Goal: Find contact information: Find contact information

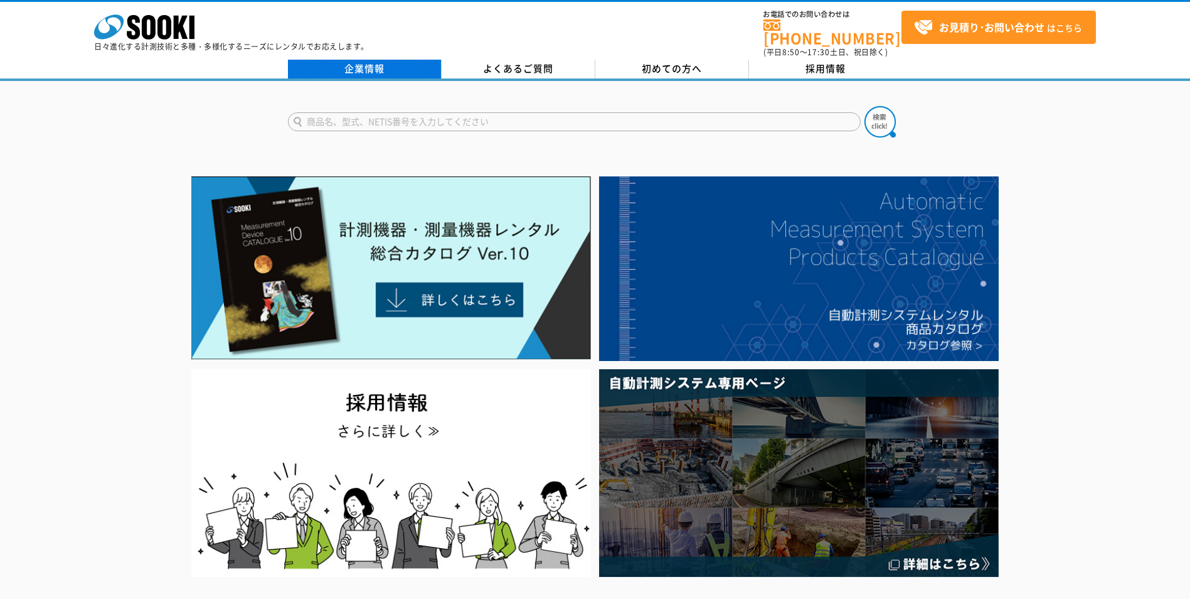
click at [374, 63] on link "企業情報" at bounding box center [365, 69] width 154 height 19
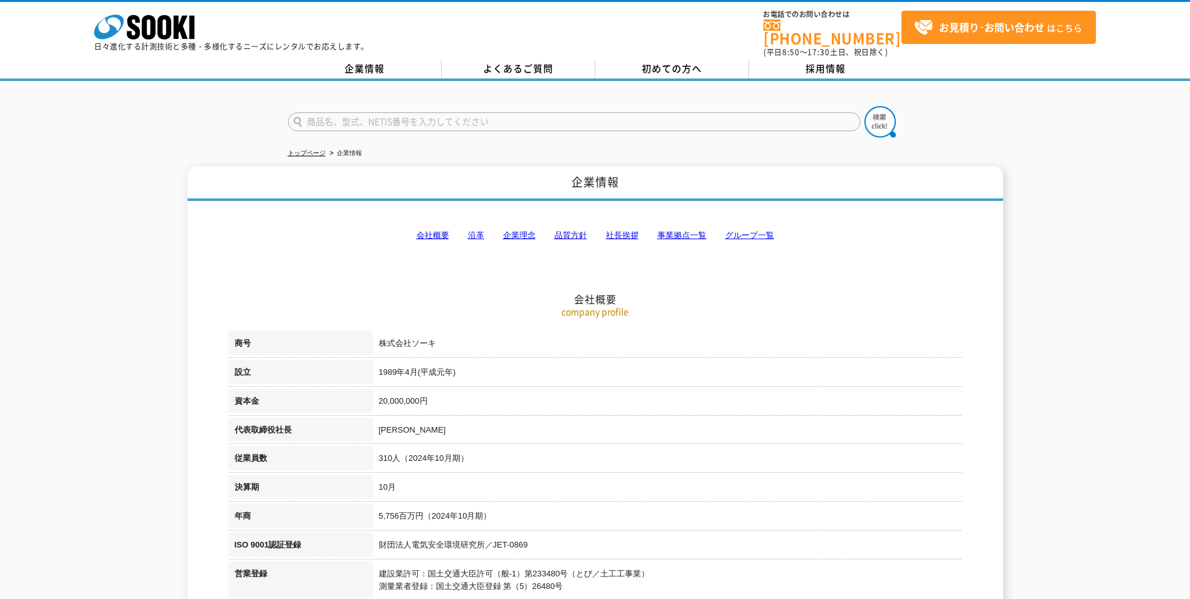
click at [679, 230] on link "事業拠点一覧" at bounding box center [682, 234] width 49 height 9
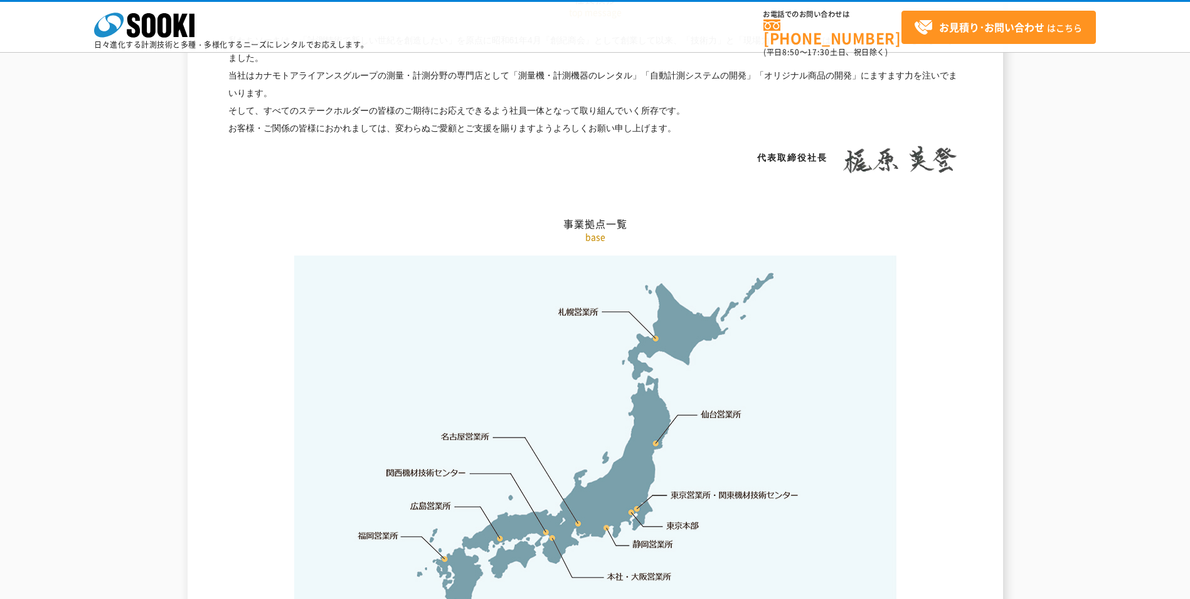
scroll to position [2520, 0]
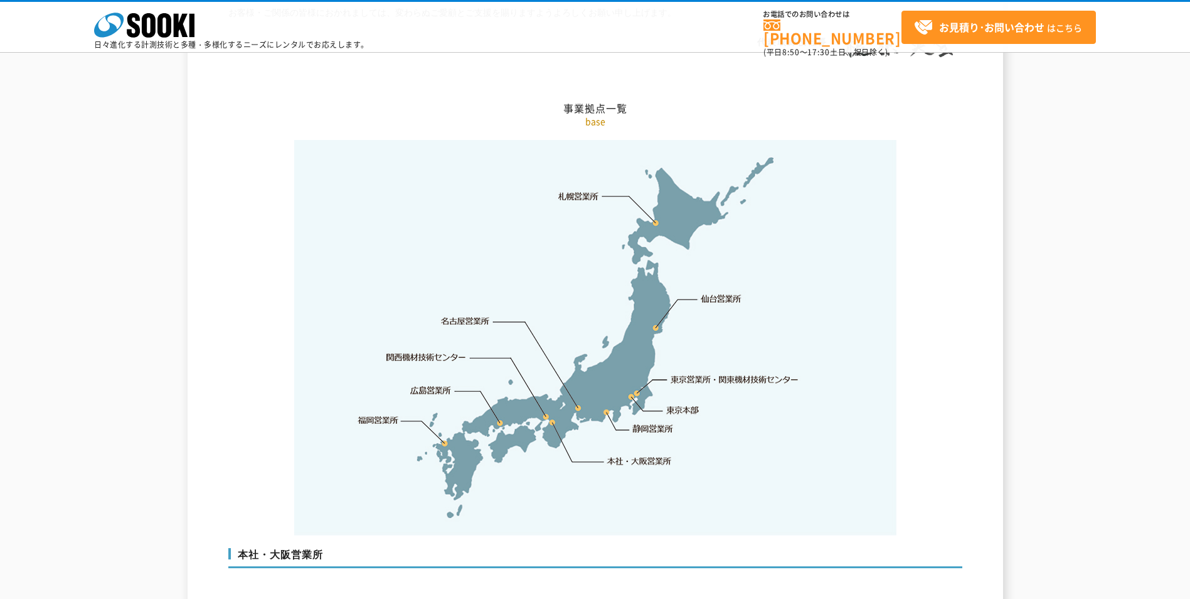
click at [690, 373] on link "東京営業所・関東機材技術センター" at bounding box center [735, 379] width 129 height 13
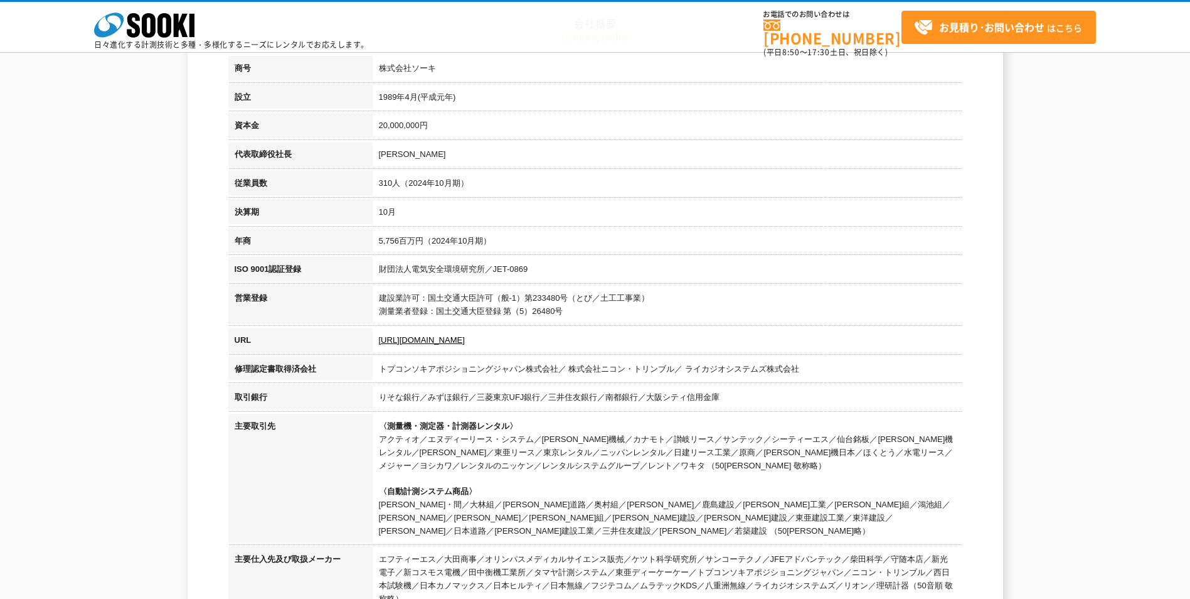
scroll to position [0, 0]
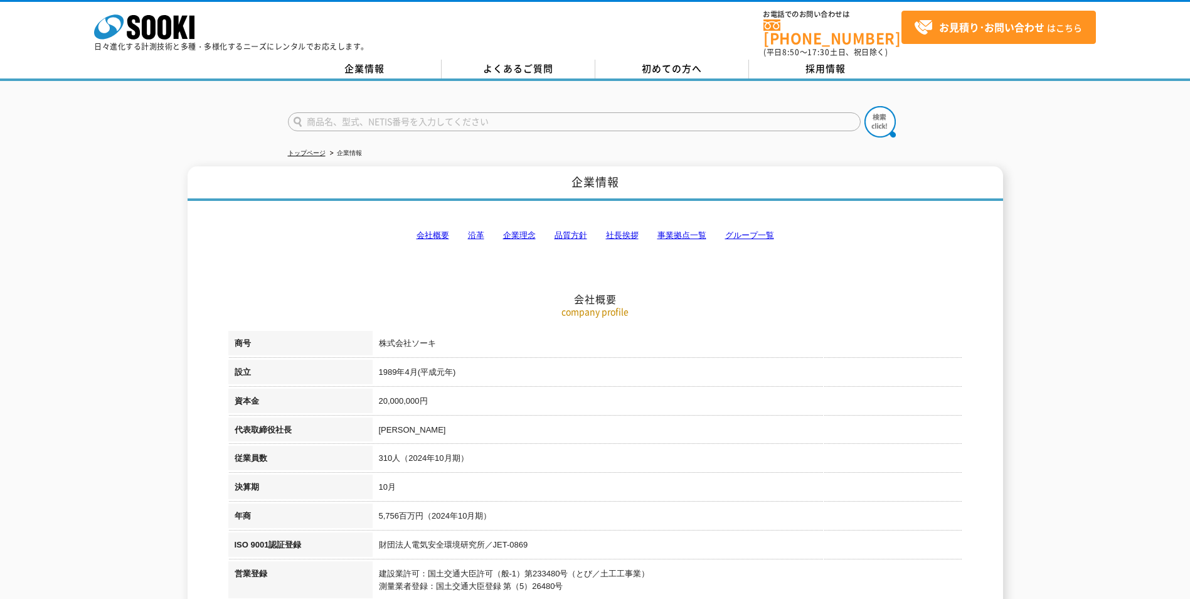
click at [679, 230] on link "事業拠点一覧" at bounding box center [682, 234] width 49 height 9
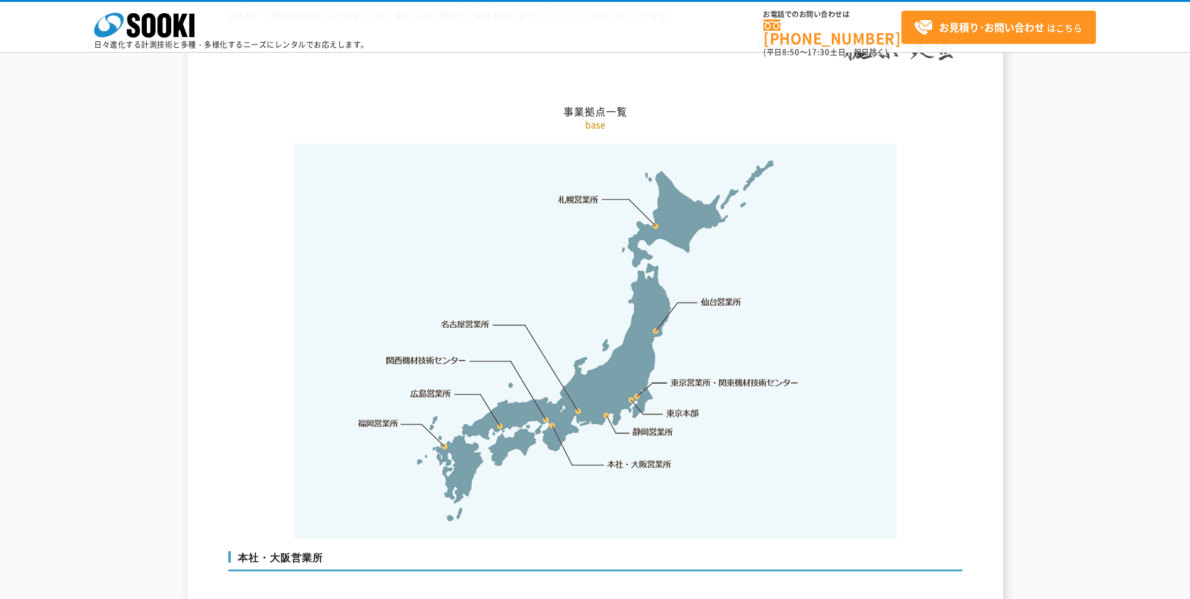
scroll to position [2520, 0]
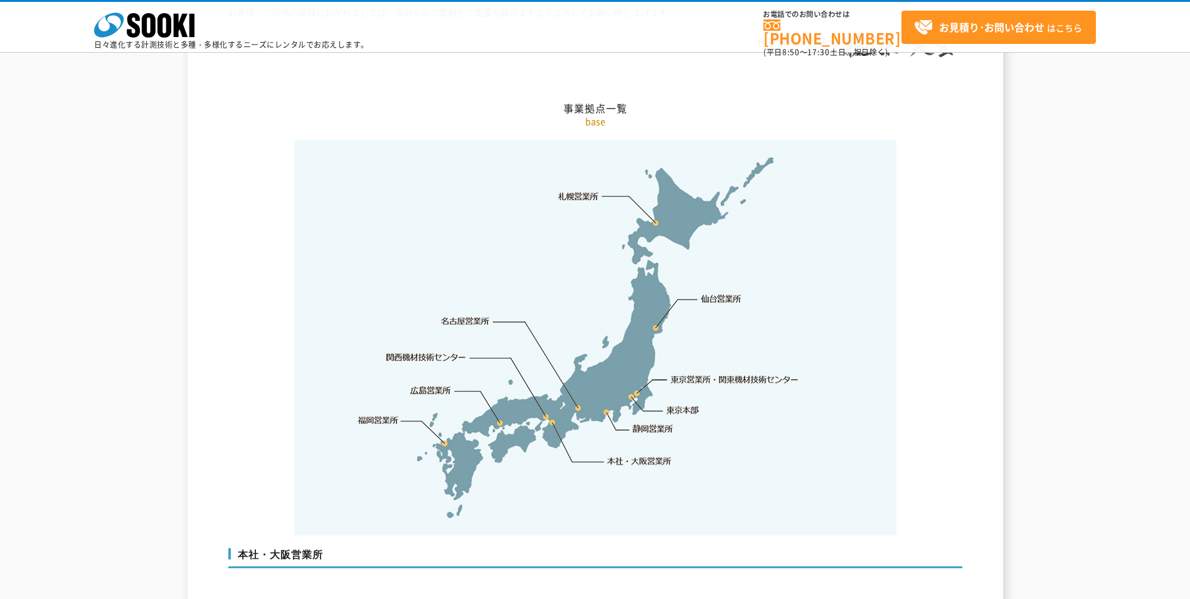
click at [631, 371] on img at bounding box center [595, 337] width 602 height 395
click at [685, 404] on link "東京本部" at bounding box center [683, 410] width 33 height 13
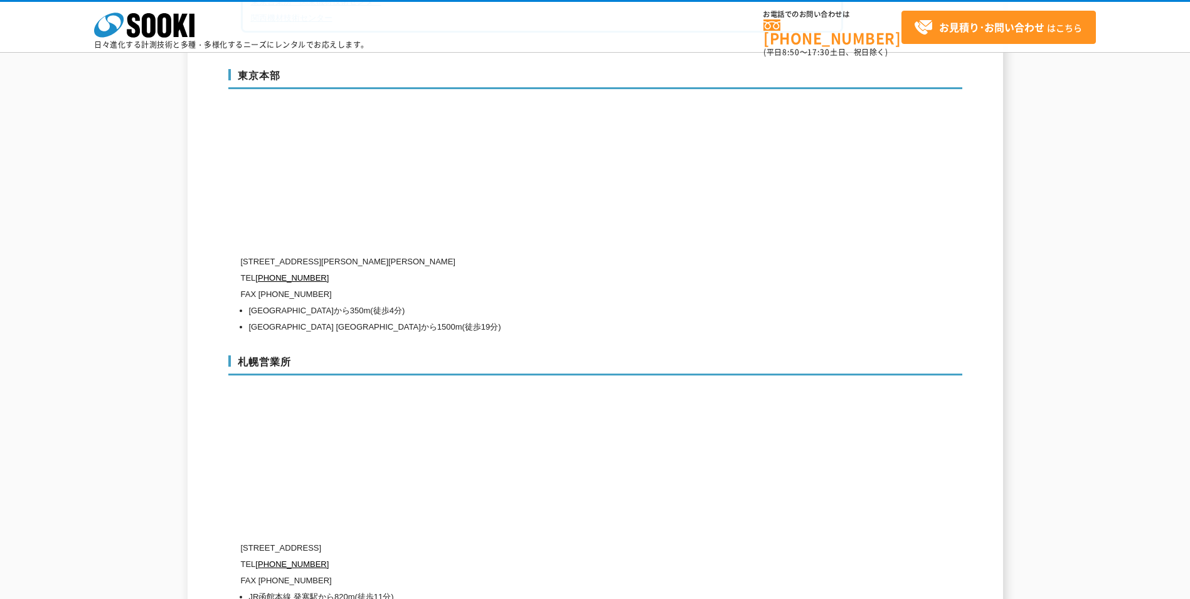
scroll to position [3380, 0]
